Goal: Task Accomplishment & Management: Manage account settings

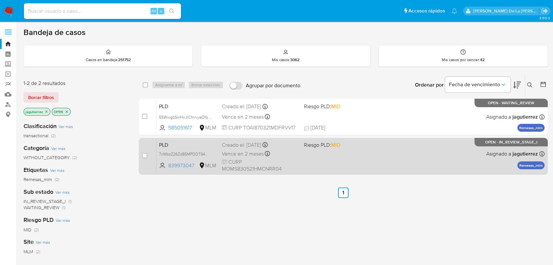
click at [352, 155] on div "PLD 7nMbzZ26Zd85MPDDT94OZnP0 839973047 MLM Riesgo PLD: MID Creado el: 12/08/202…" at bounding box center [350, 156] width 388 height 33
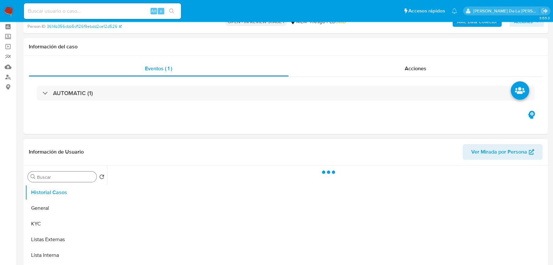
scroll to position [181, 0]
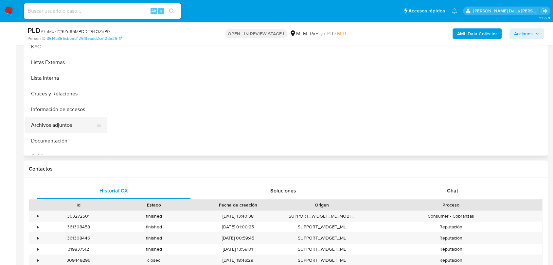
click at [68, 124] on button "Archivos adjuntos" at bounding box center [63, 125] width 77 height 16
select select "10"
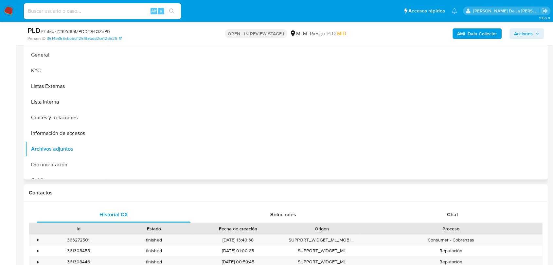
scroll to position [145, 0]
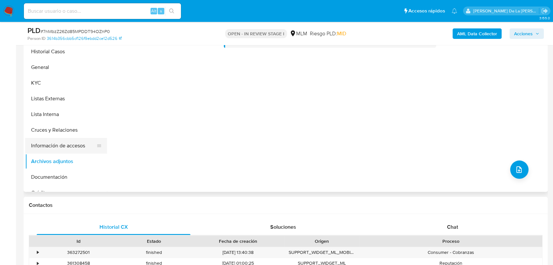
click at [62, 149] on button "Información de accesos" at bounding box center [63, 146] width 77 height 16
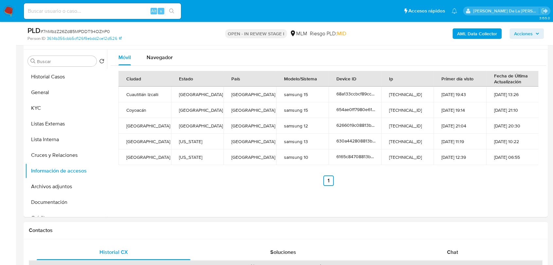
scroll to position [109, 0]
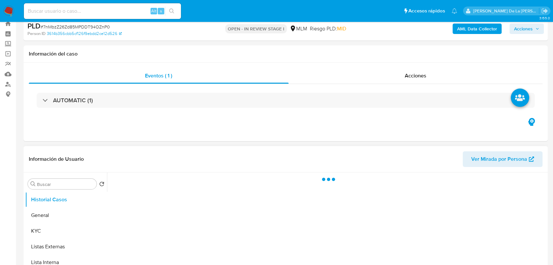
scroll to position [109, 0]
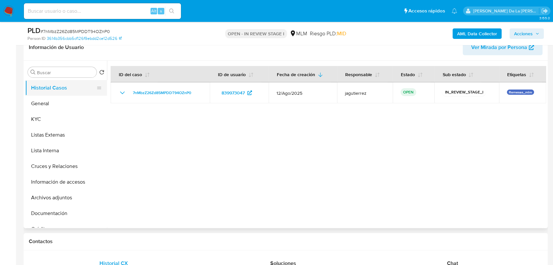
click at [44, 94] on button "Historial Casos" at bounding box center [63, 88] width 77 height 16
select select "10"
click at [44, 99] on button "General" at bounding box center [63, 104] width 77 height 16
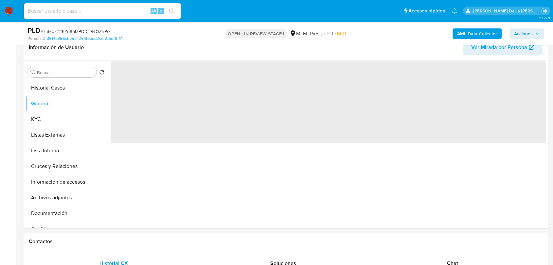
scroll to position [96, 0]
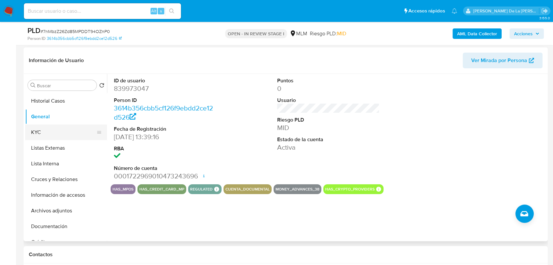
click at [56, 136] on button "KYC" at bounding box center [63, 133] width 77 height 16
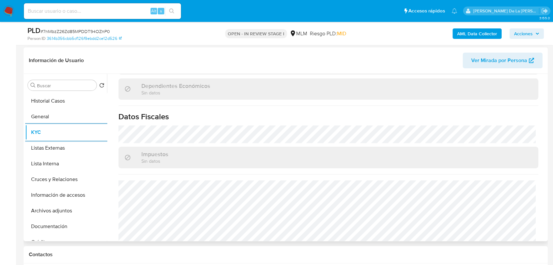
scroll to position [404, 0]
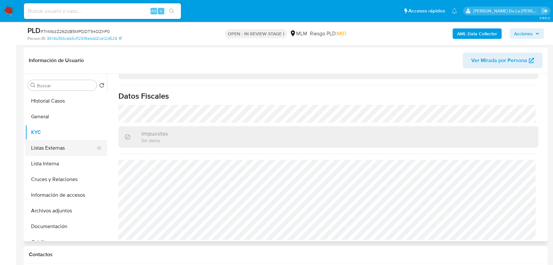
click at [68, 151] on button "Listas Externas" at bounding box center [63, 148] width 77 height 16
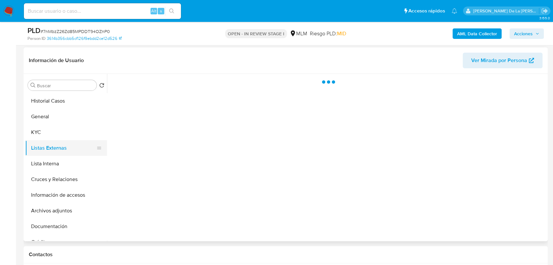
scroll to position [0, 0]
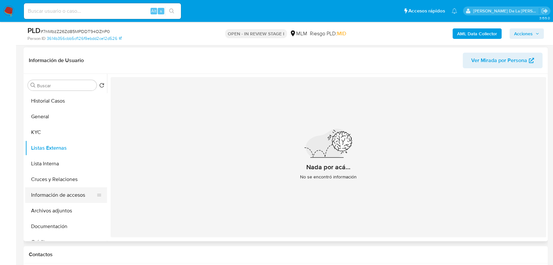
click at [75, 191] on button "Información de accesos" at bounding box center [63, 195] width 77 height 16
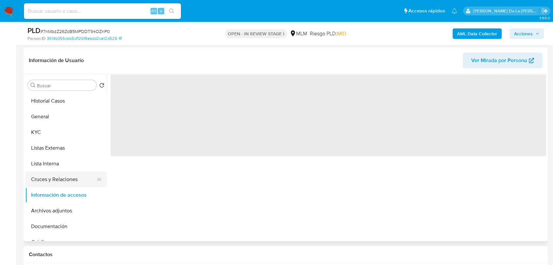
click at [74, 183] on button "Cruces y Relaciones" at bounding box center [63, 180] width 77 height 16
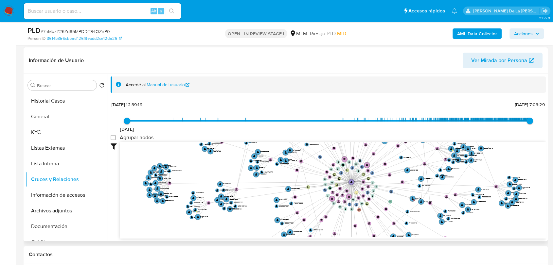
drag, startPoint x: 322, startPoint y: 184, endPoint x: 303, endPoint y: 204, distance: 27.7
click at [303, 204] on icon "phone-26b5bcb1c152fcb43db56fc366371a0c  phone-3b313af4ae85b76e5b196f57919539ab…" at bounding box center [333, 189] width 426 height 95
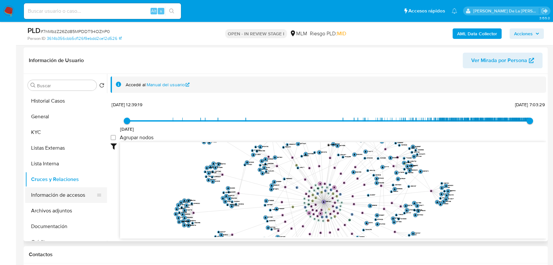
click at [70, 197] on button "Información de accesos" at bounding box center [63, 195] width 77 height 16
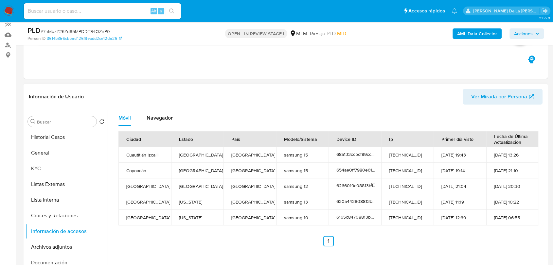
scroll to position [205, 0]
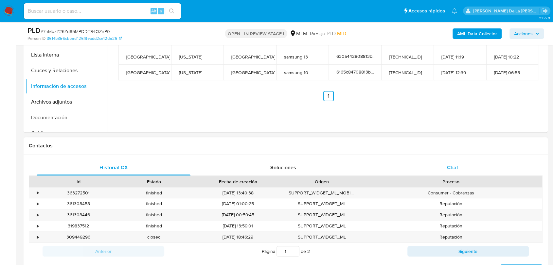
click at [455, 165] on span "Chat" at bounding box center [452, 168] width 11 height 8
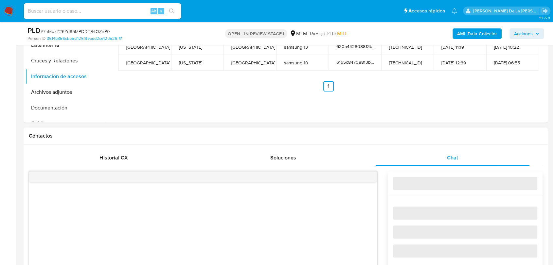
scroll to position [314, 0]
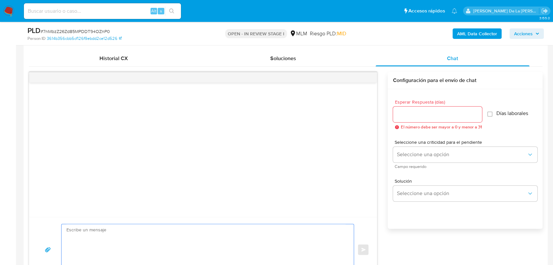
click at [99, 230] on textarea at bounding box center [205, 249] width 279 height 51
paste textarea "Estimado Cliente, Te comunicamos que de acuerdo con las políticas de control de…"
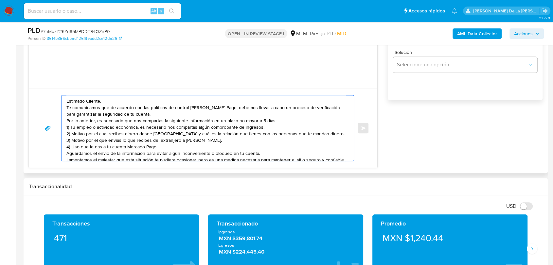
scroll to position [447, 0]
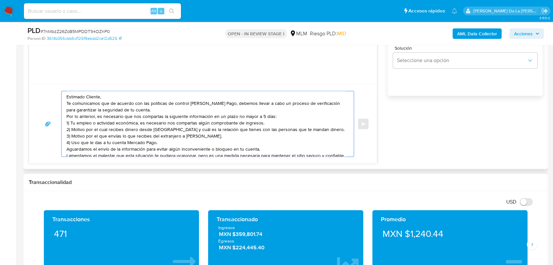
click at [112, 95] on textarea "Estimado Cliente, Te comunicamos que de acuerdo con las políticas de control de…" at bounding box center [205, 123] width 279 height 65
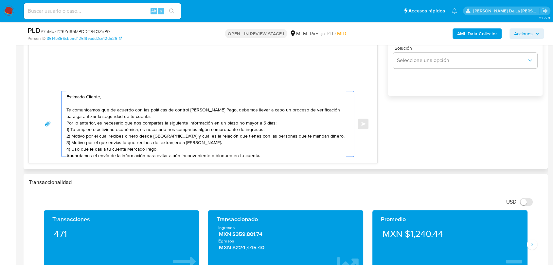
click at [159, 115] on textarea "Estimado Cliente, Te comunicamos que de acuerdo con las políticas de control de…" at bounding box center [205, 123] width 279 height 65
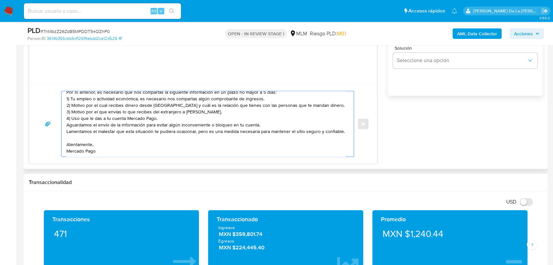
scroll to position [53, 0]
click at [165, 104] on textarea "Estimado Cliente, Te comunicamos que de acuerdo con las políticas de control de…" at bounding box center [205, 123] width 279 height 65
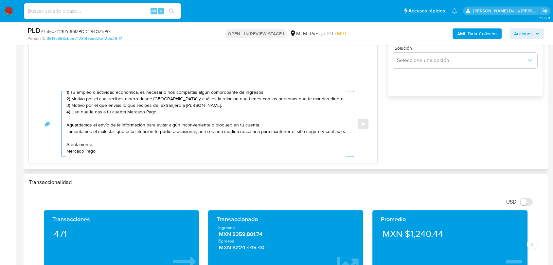
click at [72, 97] on textarea "Estimado Cliente, Te comunicamos que de acuerdo con las políticas de control de…" at bounding box center [205, 123] width 279 height 65
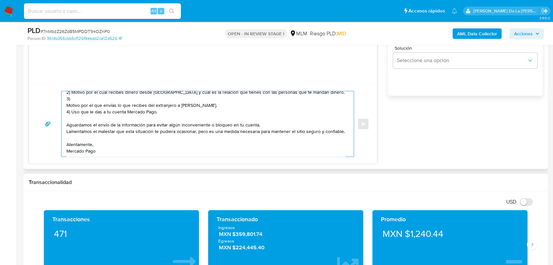
paste textarea "Motivo por el que envias y recibes dinero de Jhonatan Perez Bustamante y de Dia…"
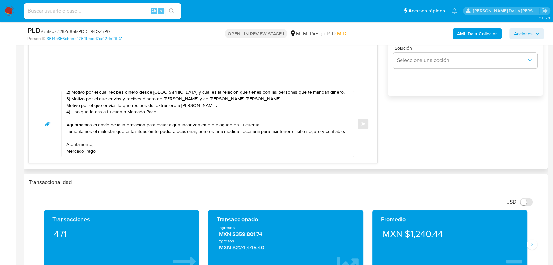
drag, startPoint x: 64, startPoint y: 105, endPoint x: 64, endPoint y: 110, distance: 4.6
click at [64, 105] on div "Estimado Cliente, Te comunicamos que de acuerdo con las políticas de control de…" at bounding box center [205, 123] width 289 height 65
click at [69, 111] on textarea "Estimado Cliente, Te comunicamos que de acuerdo con las políticas de control de…" at bounding box center [205, 123] width 279 height 65
click at [67, 111] on textarea "Estimado Cliente, Te comunicamos que de acuerdo con las políticas de control de…" at bounding box center [205, 123] width 279 height 65
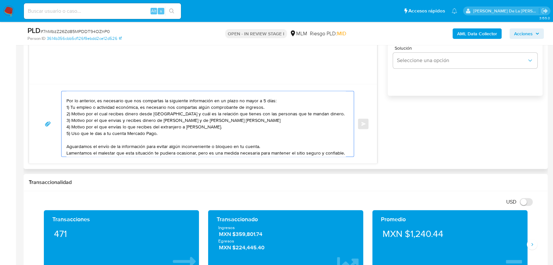
scroll to position [16, 0]
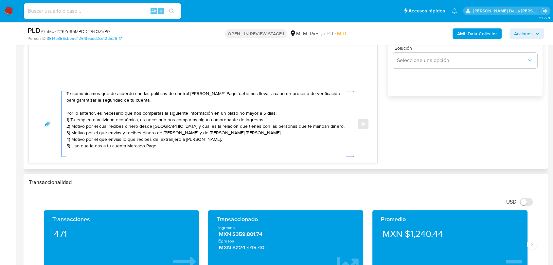
drag, startPoint x: 126, startPoint y: 126, endPoint x: 328, endPoint y: 126, distance: 202.4
click at [328, 126] on textarea "Estimado Cliente, Te comunicamos que de acuerdo con las políticas de control de…" at bounding box center [205, 123] width 279 height 65
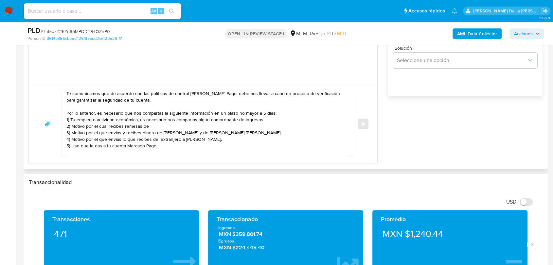
click at [154, 126] on textarea "Estimado Cliente, Te comunicamos que de acuerdo con las políticas de control de…" at bounding box center [205, 123] width 279 height 65
click at [179, 124] on textarea "Estimado Cliente, Te comunicamos que de acuerdo con las políticas de control de…" at bounding box center [205, 123] width 279 height 65
paste textarea "Bryan Contreras, Jose Olivo Contreras Y De Sergio Monroy"
drag, startPoint x: 235, startPoint y: 127, endPoint x: 275, endPoint y: 144, distance: 43.0
click at [235, 127] on textarea "Estimado Cliente, Te comunicamos que de acuerdo con las políticas de control de…" at bounding box center [205, 123] width 279 height 65
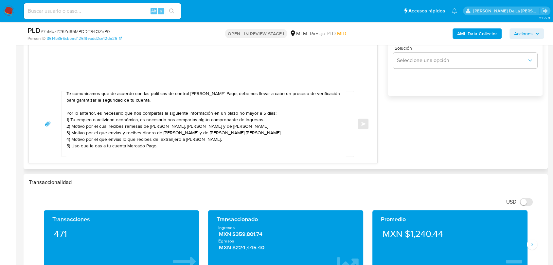
click at [139, 133] on textarea "Estimado Cliente, Te comunicamos que de acuerdo con las políticas de control de…" at bounding box center [205, 123] width 279 height 65
click at [115, 134] on textarea "Estimado Cliente, Te comunicamos que de acuerdo con las políticas de control de…" at bounding box center [205, 123] width 279 height 65
paste textarea "Dolores Olivo Contreras"
click at [189, 142] on textarea "Estimado Cliente, Te comunicamos que de acuerdo con las políticas de control de…" at bounding box center [205, 123] width 279 height 65
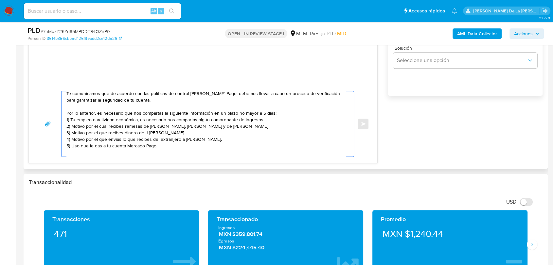
drag, startPoint x: 122, startPoint y: 140, endPoint x: 228, endPoint y: 142, distance: 105.6
click at [228, 142] on textarea "Estimado Cliente, Te comunicamos que de acuerdo con las políticas de control de…" at bounding box center [205, 123] width 279 height 65
paste textarea "Carlos Aguistin Torres Torija Santillan Jose Antonio Najera Ramirez Mario Espin…"
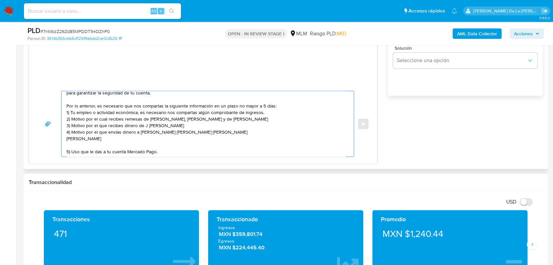
click at [227, 138] on textarea "Estimado Cliente, Te comunicamos que de acuerdo con las políticas de control de…" at bounding box center [205, 123] width 279 height 65
click at [227, 135] on textarea "Estimado Cliente, Te comunicamos que de acuerdo con las políticas de control de…" at bounding box center [205, 123] width 279 height 65
click at [281, 131] on textarea "Estimado Cliente, Te comunicamos que de acuerdo con las políticas de control de…" at bounding box center [205, 123] width 279 height 65
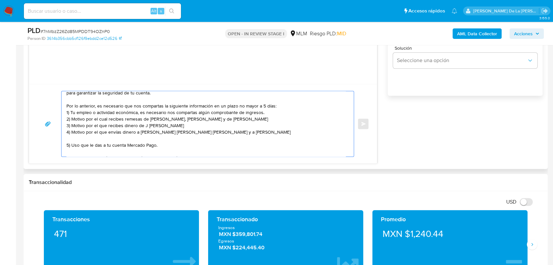
click at [116, 139] on textarea "Estimado Cliente, Te comunicamos que de acuerdo con las políticas de control de…" at bounding box center [205, 123] width 279 height 65
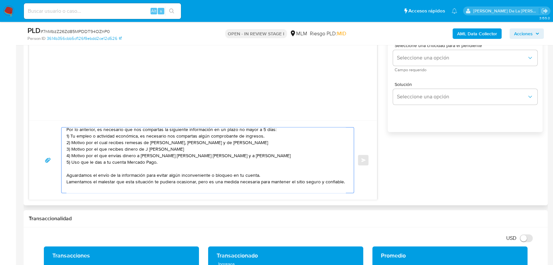
scroll to position [338, 0]
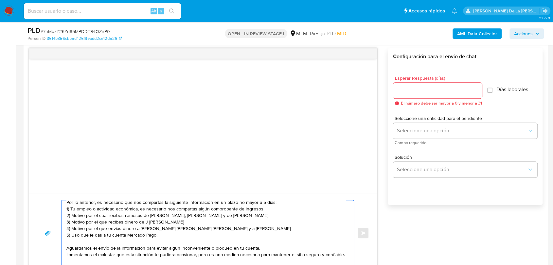
type textarea "Estimado Cliente, Te comunicamos que de acuerdo con las políticas de control de…"
click at [429, 91] on input "Esperar Respuesta (días)" at bounding box center [437, 90] width 89 height 9
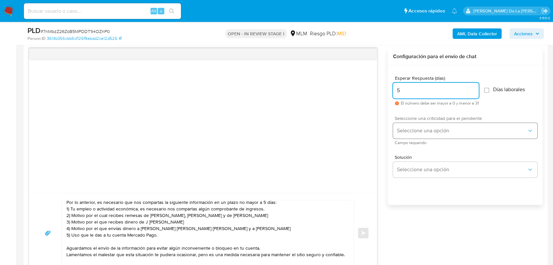
type input "5"
click at [417, 128] on span "Seleccione una opción" at bounding box center [462, 131] width 130 height 7
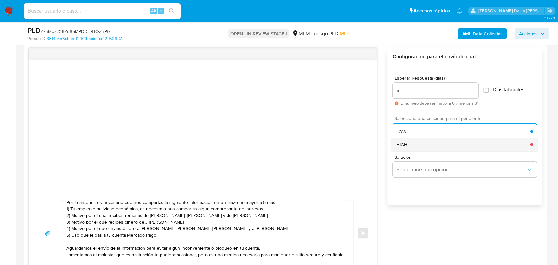
click at [416, 143] on div "HIGH" at bounding box center [463, 144] width 134 height 13
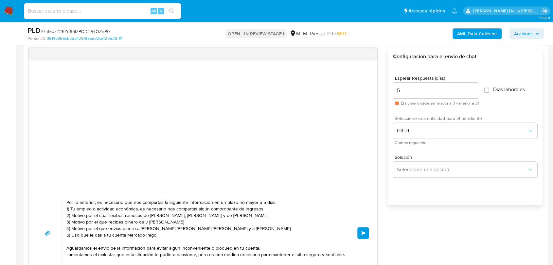
click at [363, 231] on span "Enviar" at bounding box center [363, 233] width 5 height 4
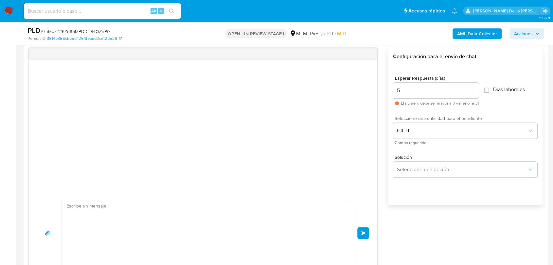
scroll to position [52, 0]
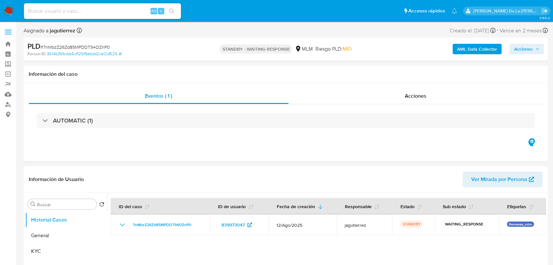
select select "10"
click at [14, 7] on img at bounding box center [8, 11] width 11 height 11
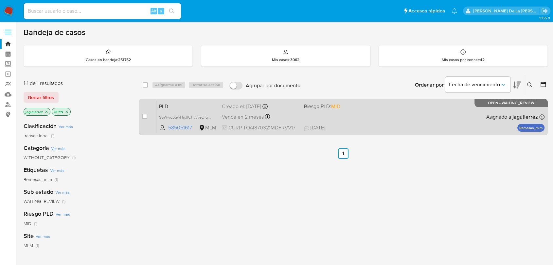
click at [413, 127] on span "21/08/2025 21/08/2025 13:21" at bounding box center [383, 127] width 159 height 7
click at [146, 116] on input "checkbox" at bounding box center [144, 116] width 5 height 5
checkbox input "true"
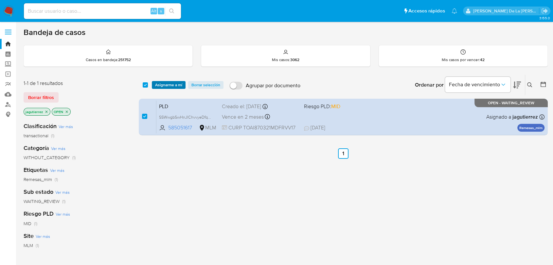
click at [159, 90] on div "select-all-cases-checkbox Asignarme a mí Borrar selección Agrupar por documento…" at bounding box center [343, 85] width 409 height 20
click at [161, 86] on span "Asignarme a mí" at bounding box center [168, 85] width 27 height 7
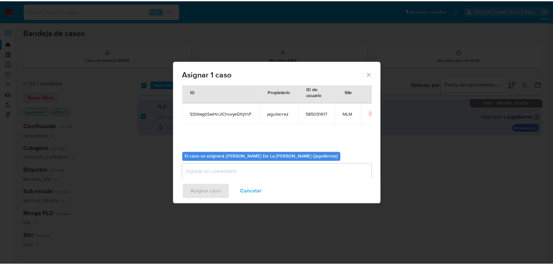
scroll to position [34, 0]
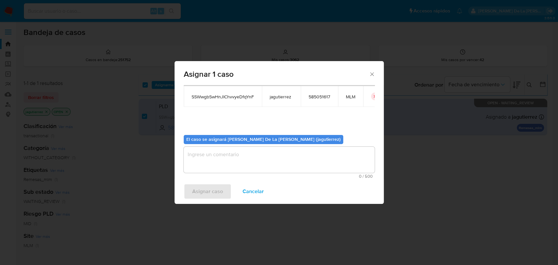
click at [223, 161] on textarea "assign-modal" at bounding box center [279, 160] width 191 height 26
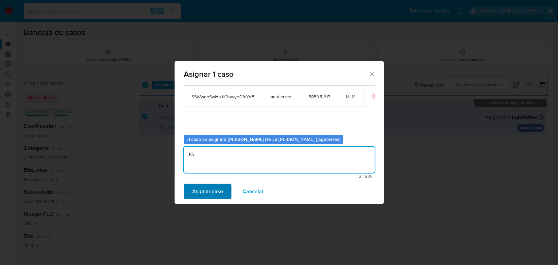
type textarea "JG"
click at [188, 196] on button "Asignar caso" at bounding box center [208, 192] width 48 height 16
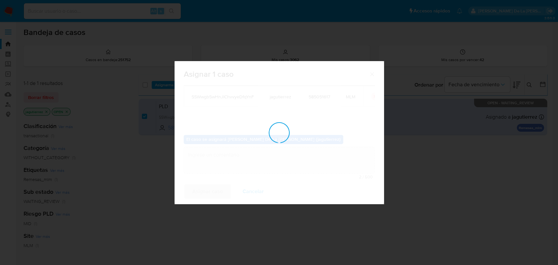
checkbox input "false"
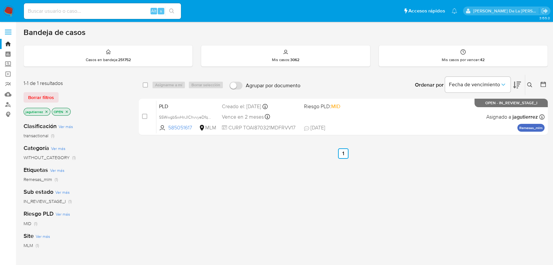
drag, startPoint x: 10, startPoint y: 12, endPoint x: 33, endPoint y: 2, distance: 24.8
click at [10, 12] on img at bounding box center [8, 11] width 11 height 11
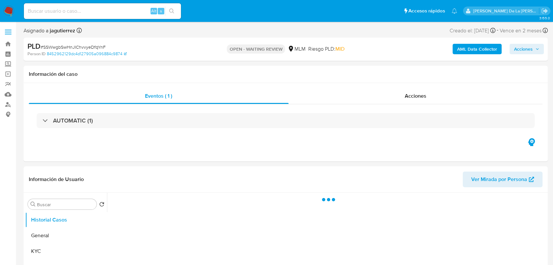
click at [174, 45] on div "PLD # SSWwgbSwHnJIChvvyeDfqYnF" at bounding box center [112, 47] width 170 height 10
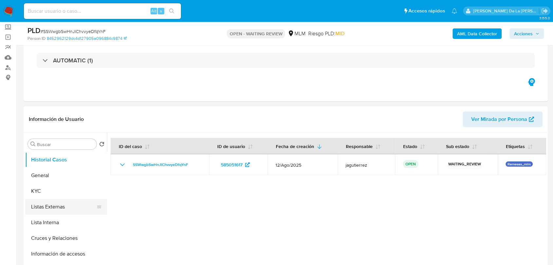
scroll to position [109, 0]
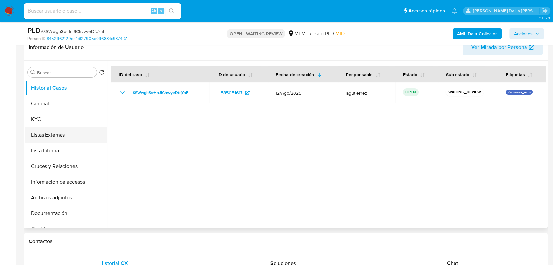
select select "10"
click at [65, 101] on button "General" at bounding box center [63, 104] width 77 height 16
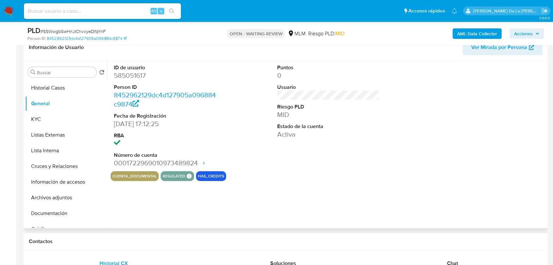
click at [136, 77] on dd "585051617" at bounding box center [165, 75] width 102 height 9
copy dd "585051617"
click at [178, 64] on dt "ID de usuario" at bounding box center [165, 67] width 102 height 7
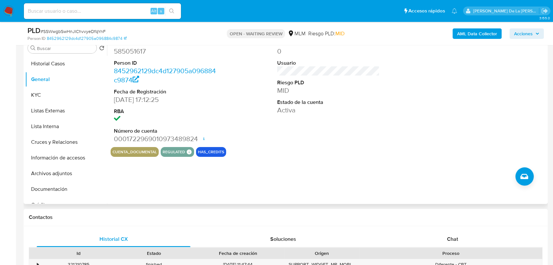
scroll to position [145, 0]
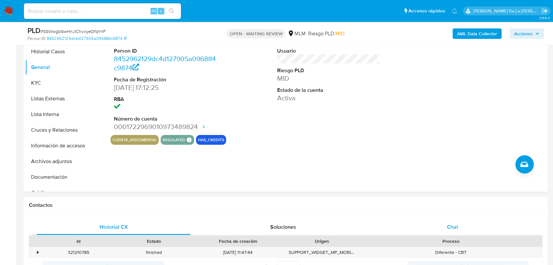
click at [455, 223] on div "Chat" at bounding box center [452, 227] width 154 height 16
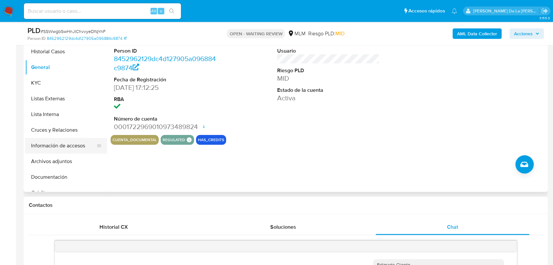
click at [60, 145] on button "Información de accesos" at bounding box center [63, 146] width 77 height 16
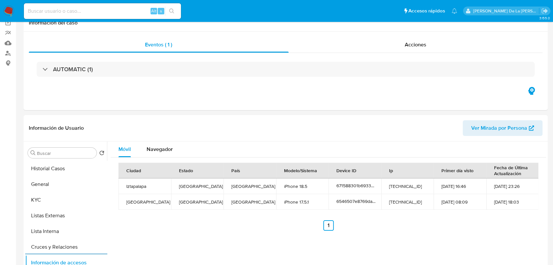
scroll to position [0, 0]
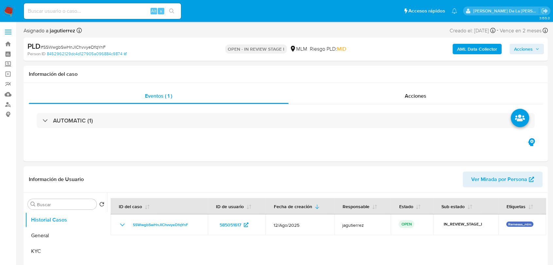
select select "10"
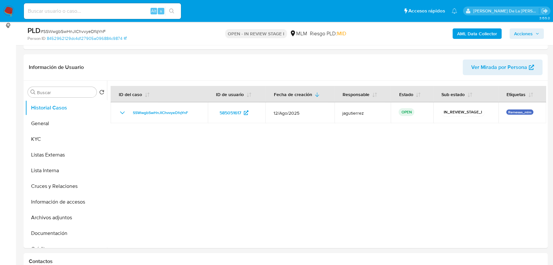
scroll to position [145, 0]
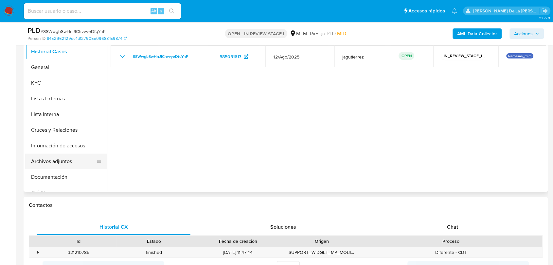
click at [60, 160] on button "Archivos adjuntos" at bounding box center [63, 162] width 77 height 16
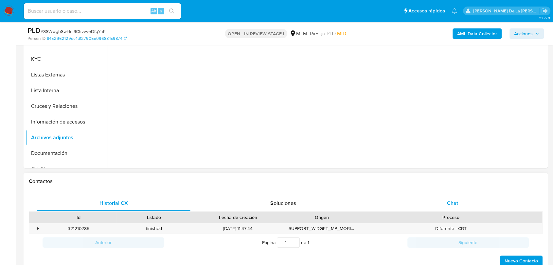
scroll to position [181, 0]
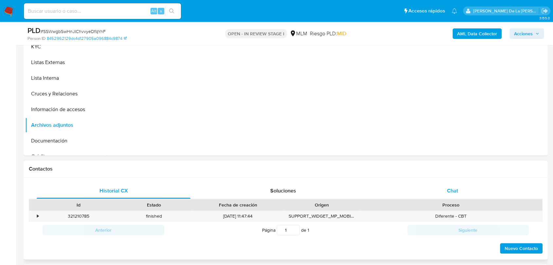
click at [460, 186] on div "Chat" at bounding box center [452, 191] width 154 height 16
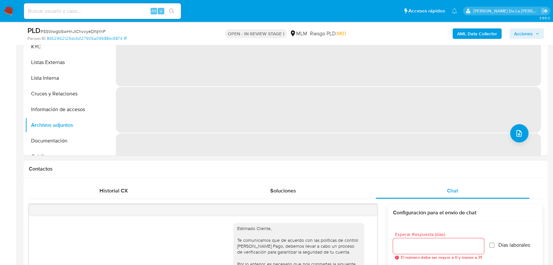
scroll to position [65, 0]
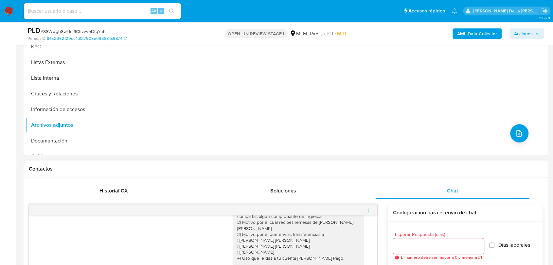
click at [366, 210] on icon "menu-action" at bounding box center [369, 210] width 6 height 6
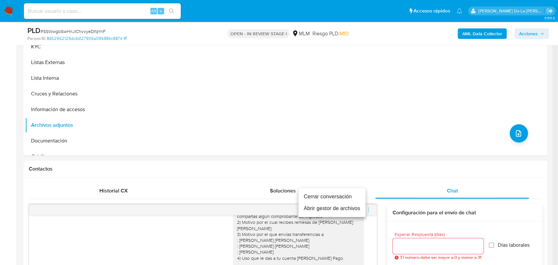
click at [339, 198] on li "Cerrar conversación" at bounding box center [332, 197] width 67 height 12
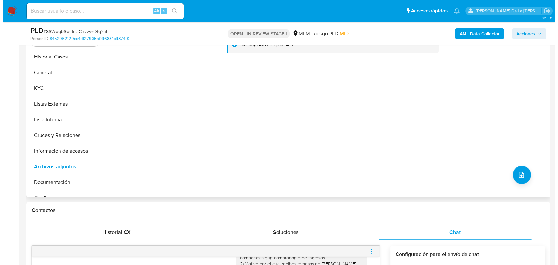
scroll to position [73, 0]
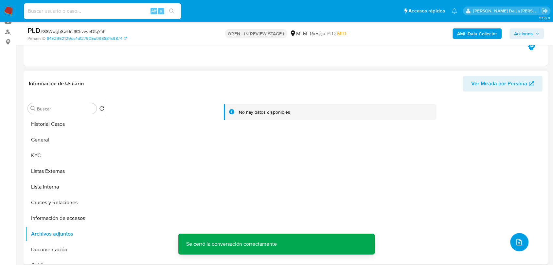
click at [519, 241] on icon "upload-file" at bounding box center [519, 242] width 8 height 8
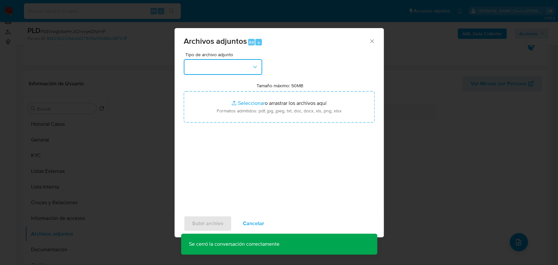
click at [219, 69] on button "button" at bounding box center [223, 67] width 78 height 16
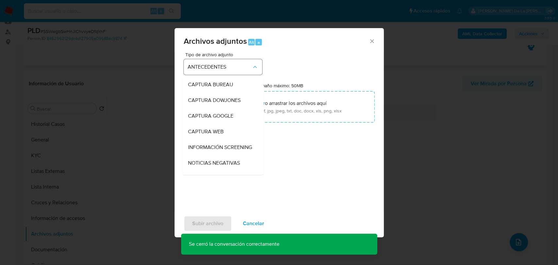
scroll to position [91, 0]
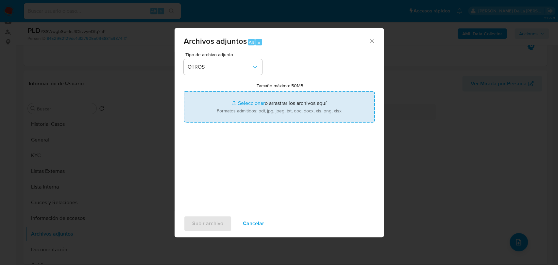
type input "C:\fakepath\585051617_IVON TORAL AVILA_AGO2025.pdf"
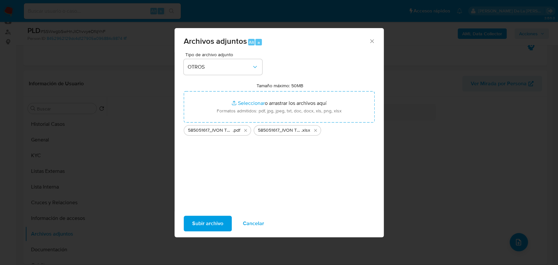
click at [198, 166] on div "Tipo de archivo adjunto OTROS Tamaño máximo: 50MB Seleccionar archivos Seleccio…" at bounding box center [279, 129] width 191 height 154
click at [204, 222] on span "Subir archivo" at bounding box center [207, 223] width 31 height 14
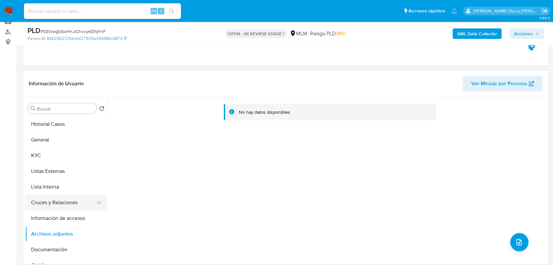
click at [48, 202] on button "Cruces y Relaciones" at bounding box center [63, 203] width 77 height 16
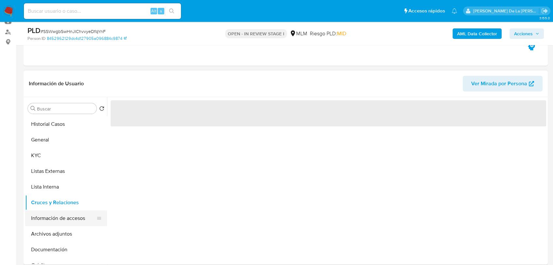
click at [53, 220] on button "Información de accesos" at bounding box center [63, 219] width 77 height 16
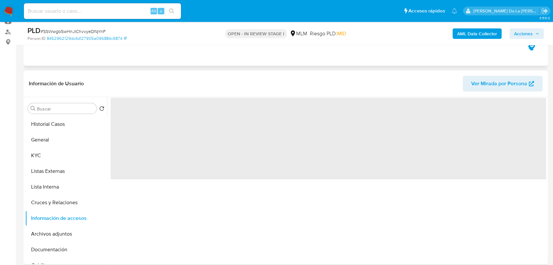
click at [526, 48] on icon "button" at bounding box center [531, 46] width 10 height 10
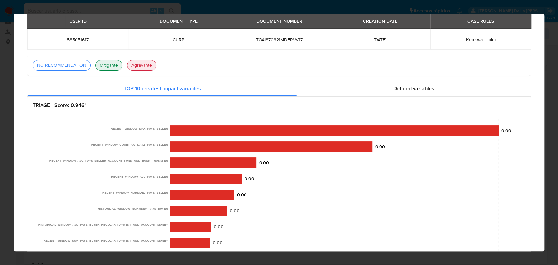
scroll to position [0, 0]
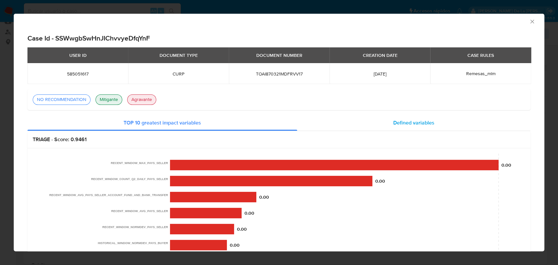
click at [397, 122] on span "Defined variables" at bounding box center [413, 123] width 41 height 8
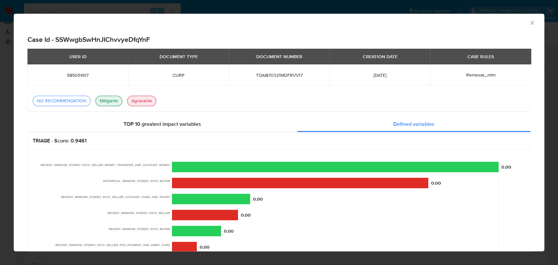
click at [529, 23] on icon "Cerrar ventana" at bounding box center [532, 23] width 7 height 7
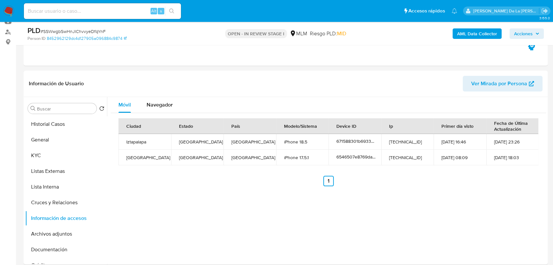
click at [519, 30] on span "Acciones" at bounding box center [523, 33] width 19 height 10
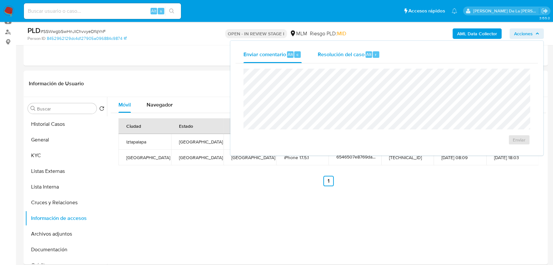
click at [338, 60] on div "Resolución del caso Alt r" at bounding box center [348, 54] width 62 height 17
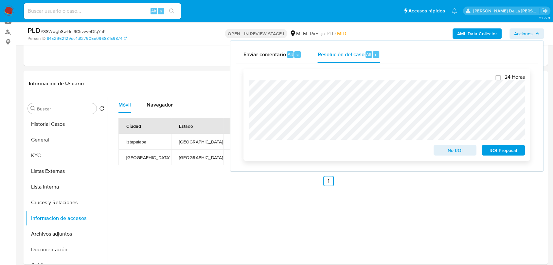
click at [467, 152] on span "No ROI" at bounding box center [455, 150] width 34 height 9
